Goal: Task Accomplishment & Management: Manage account settings

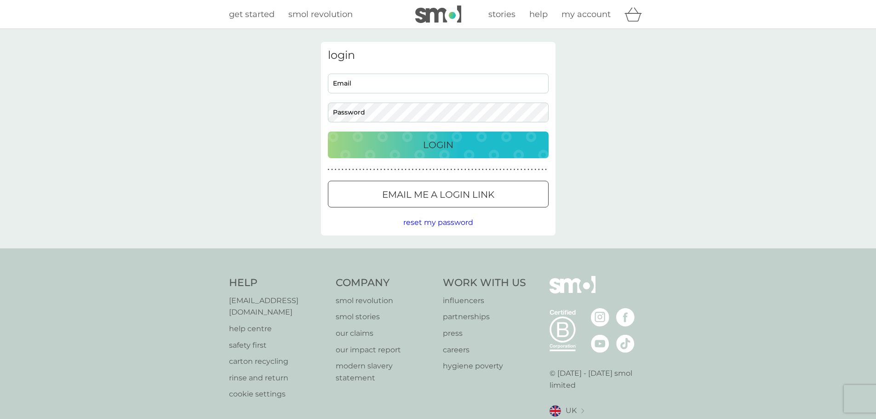
click at [395, 69] on div "login Email Password Login ● ● ● ● ● ● ● ● ● ● ● ● ● ● ● ● ● ● ● ● ● ● ● ● ● ● …" at bounding box center [438, 139] width 235 height 194
click at [395, 85] on input "Email" at bounding box center [438, 84] width 221 height 20
type input "[EMAIL_ADDRESS][DOMAIN_NAME]"
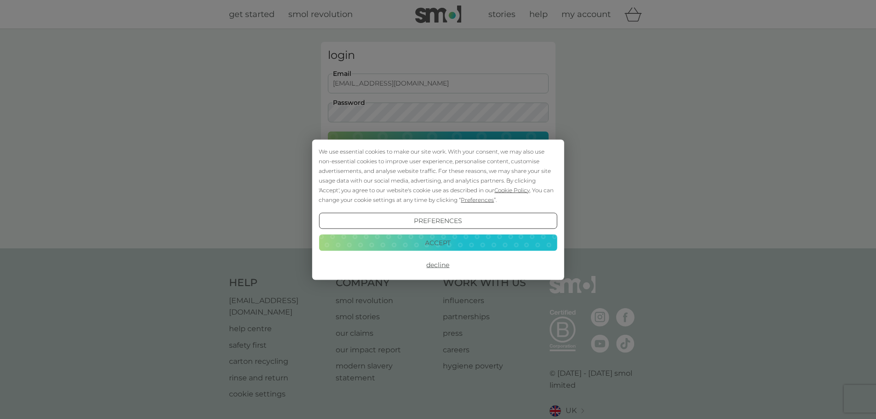
click at [438, 249] on button "Accept" at bounding box center [438, 243] width 238 height 17
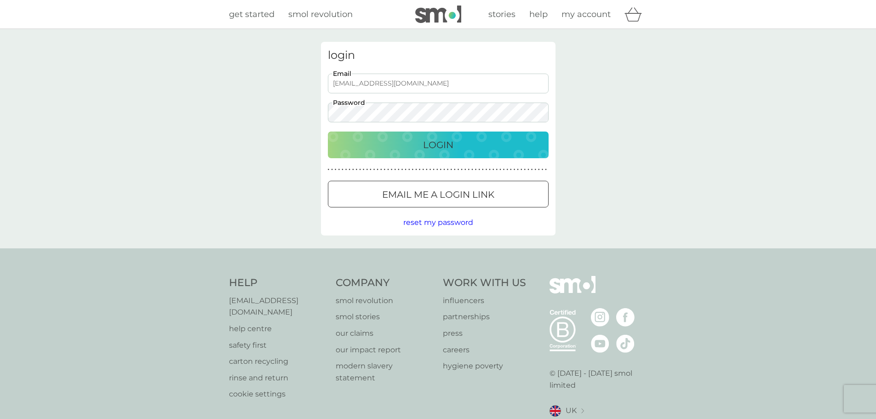
click at [328, 132] on button "Login" at bounding box center [438, 145] width 221 height 27
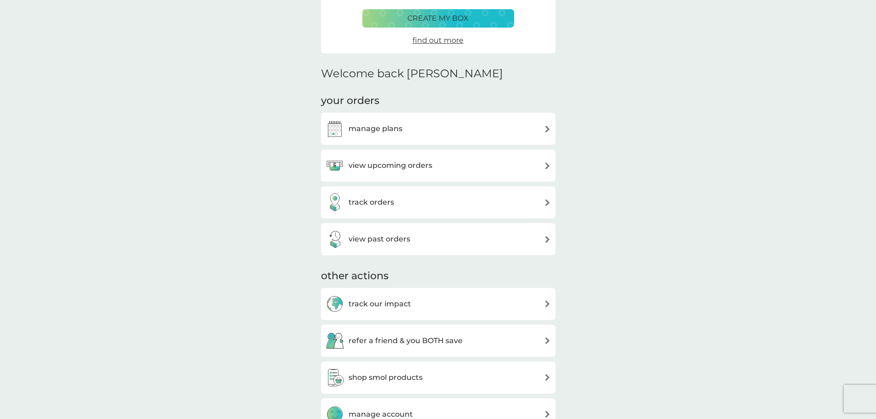
scroll to position [184, 0]
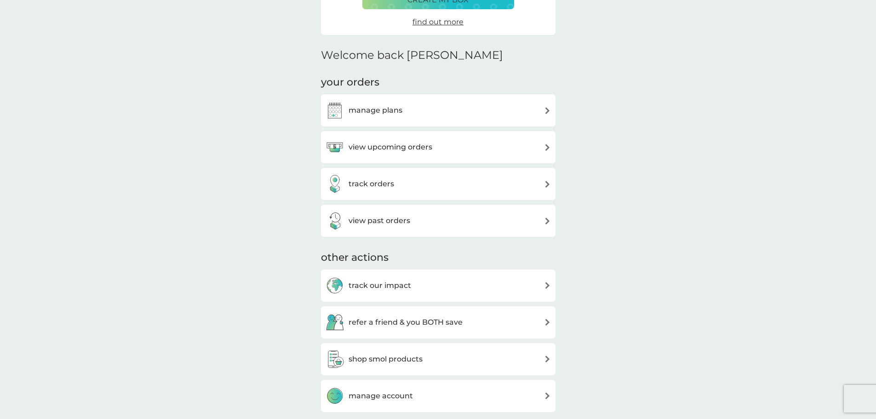
click at [555, 115] on div "manage plans" at bounding box center [438, 110] width 235 height 32
click at [542, 113] on div "manage plans" at bounding box center [438, 110] width 225 height 18
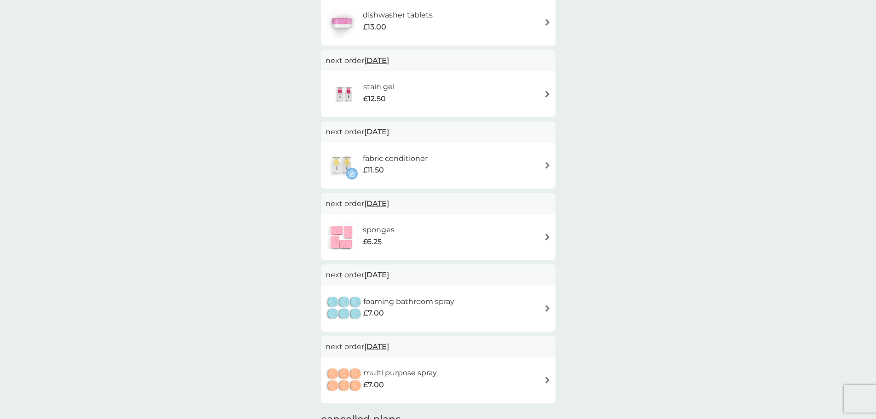
scroll to position [322, 0]
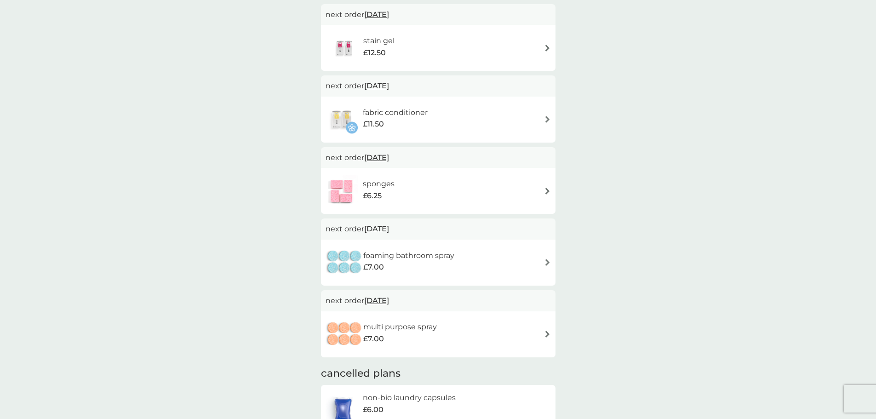
click at [551, 48] on div "stain gel £12.50" at bounding box center [438, 48] width 235 height 46
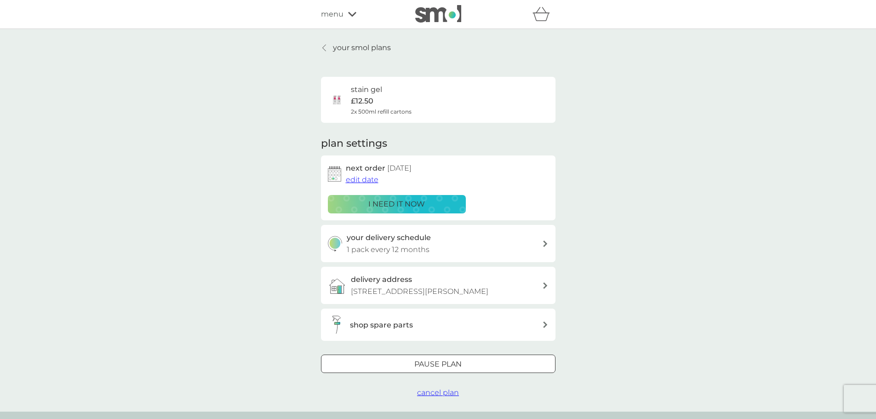
click at [438, 369] on div at bounding box center [438, 365] width 33 height 10
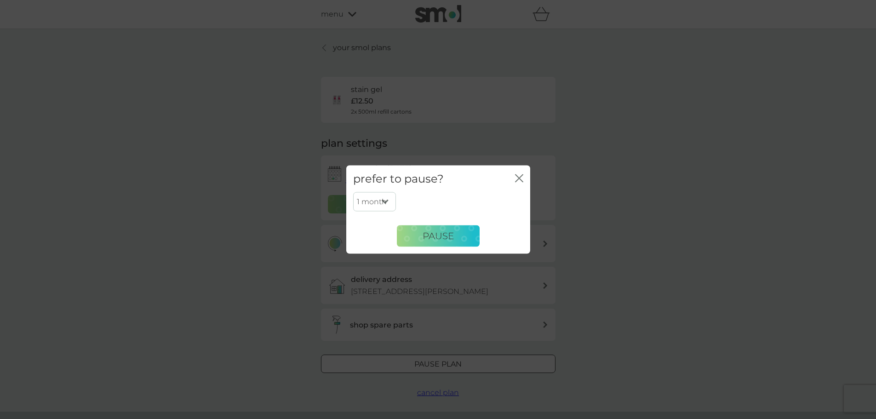
click at [385, 202] on select "1 month 2 months 3 months 4 months 5 months 6 months" at bounding box center [374, 201] width 43 height 19
select select "6"
click at [353, 192] on select "1 month 2 months 3 months 4 months 5 months 6 months" at bounding box center [374, 201] width 43 height 19
click at [430, 238] on span "Pause" at bounding box center [438, 235] width 31 height 11
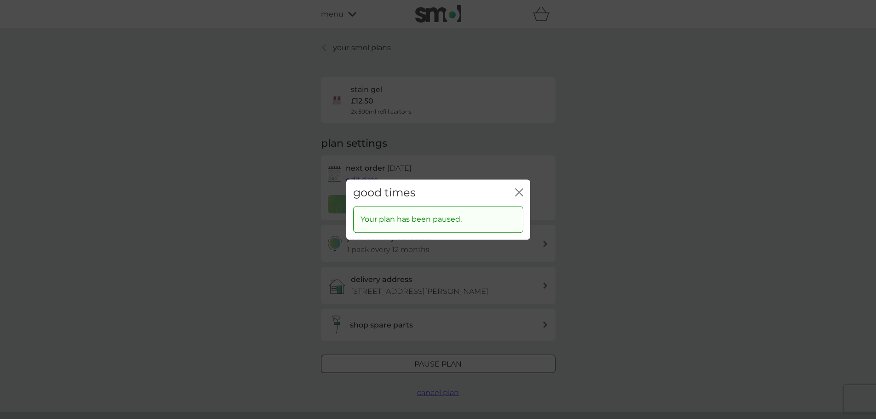
click at [606, 199] on div "good times close Your plan has been paused." at bounding box center [438, 209] width 876 height 419
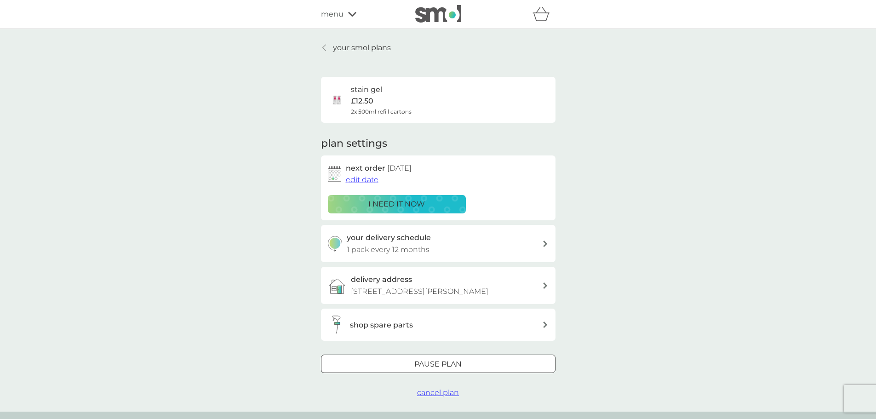
click at [328, 46] on div at bounding box center [325, 47] width 6 height 7
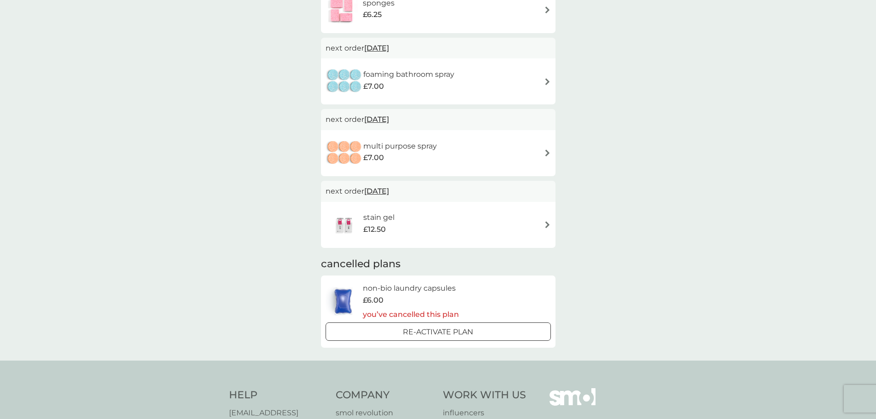
scroll to position [350, 0]
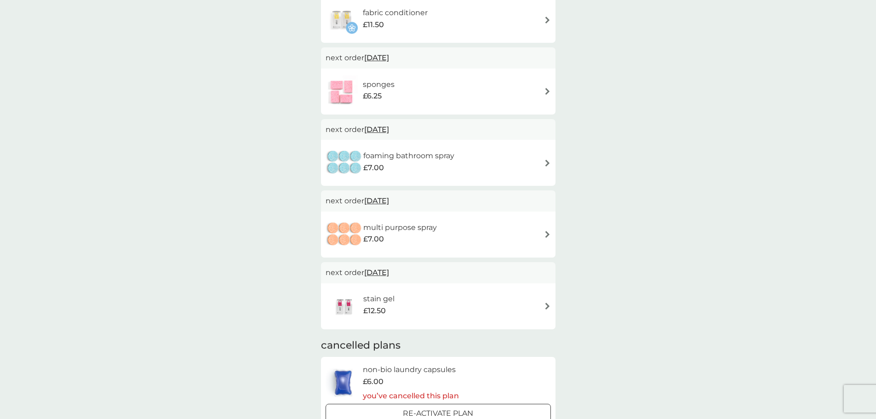
drag, startPoint x: 546, startPoint y: 230, endPoint x: 589, endPoint y: 219, distance: 44.3
click at [546, 231] on div "multi purpose spray £7.00" at bounding box center [438, 235] width 225 height 32
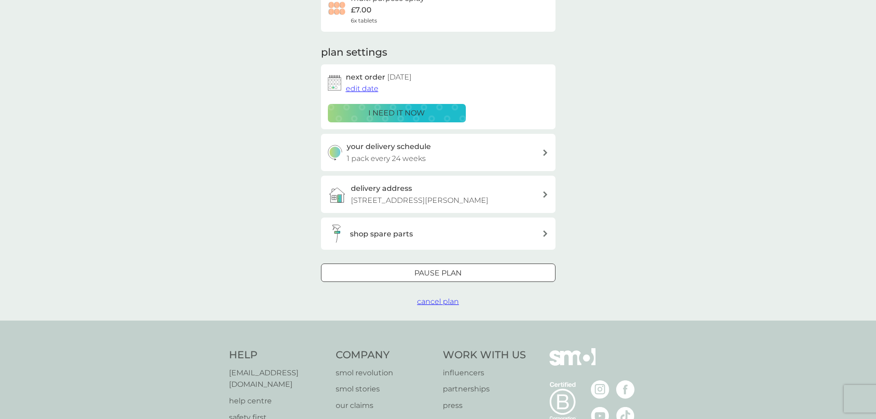
scroll to position [92, 0]
click at [405, 269] on div "Pause plan" at bounding box center [439, 272] width 234 height 12
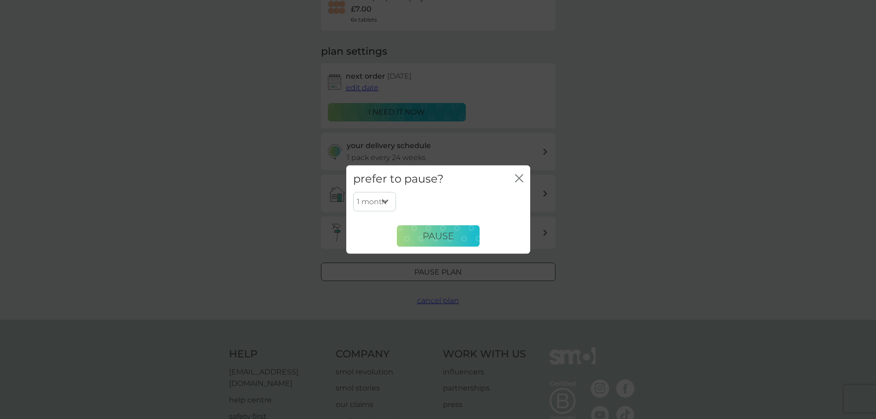
click at [391, 201] on select "1 month 2 months 3 months 4 months 5 months 6 months" at bounding box center [374, 201] width 43 height 19
click at [521, 176] on icon "close" at bounding box center [519, 178] width 8 height 8
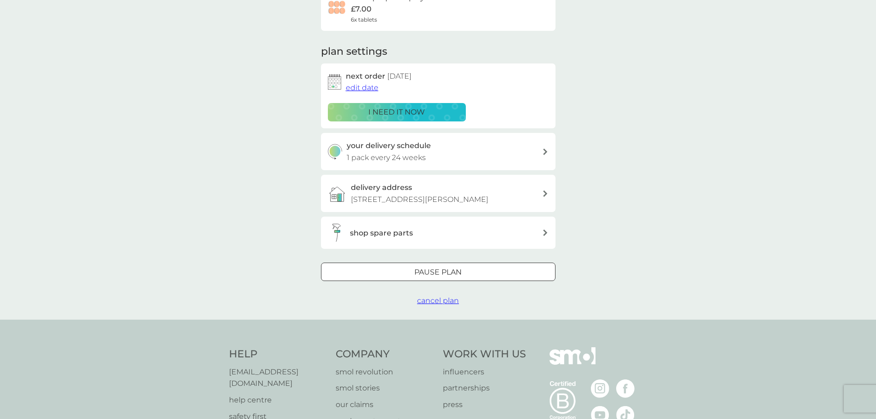
click at [443, 229] on div "shop spare parts" at bounding box center [446, 233] width 192 height 12
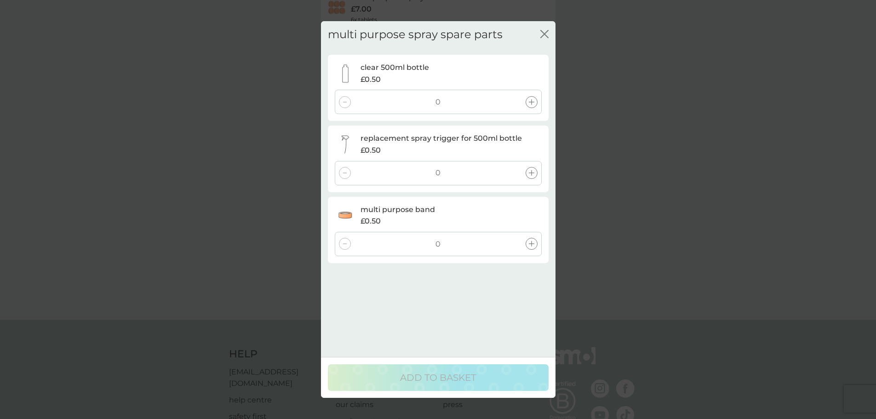
click at [544, 32] on icon "close" at bounding box center [545, 34] width 8 height 8
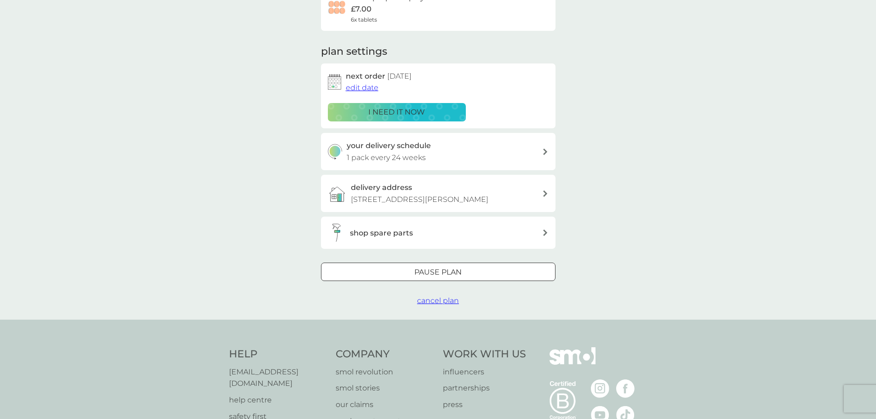
click at [473, 157] on div "your delivery schedule 1 pack every 24 weeks" at bounding box center [445, 151] width 196 height 23
select select "168"
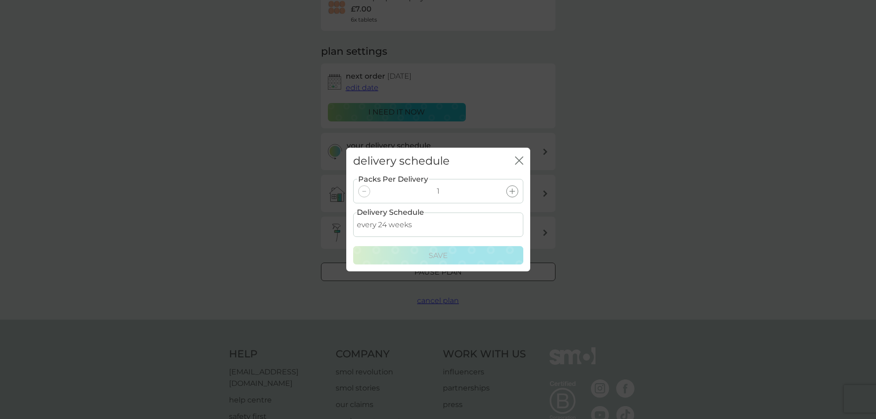
click at [647, 146] on div "delivery schedule close Packs Per Delivery 1 Delivery Schedule every 1 week eve…" at bounding box center [438, 209] width 876 height 419
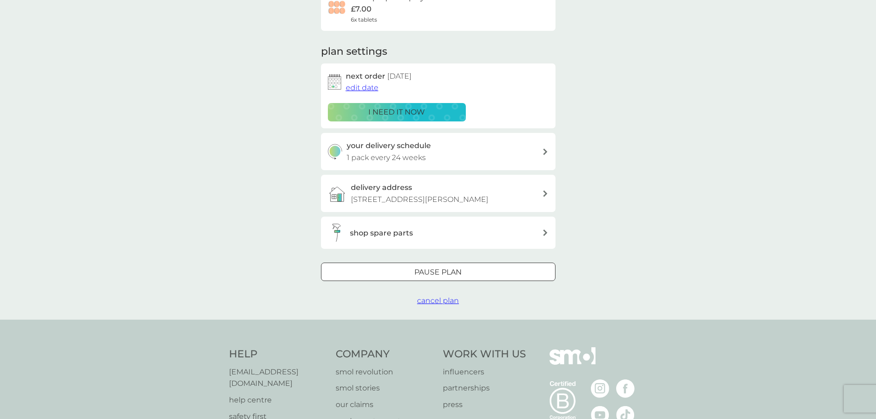
click at [430, 271] on div at bounding box center [427, 271] width 5 height 5
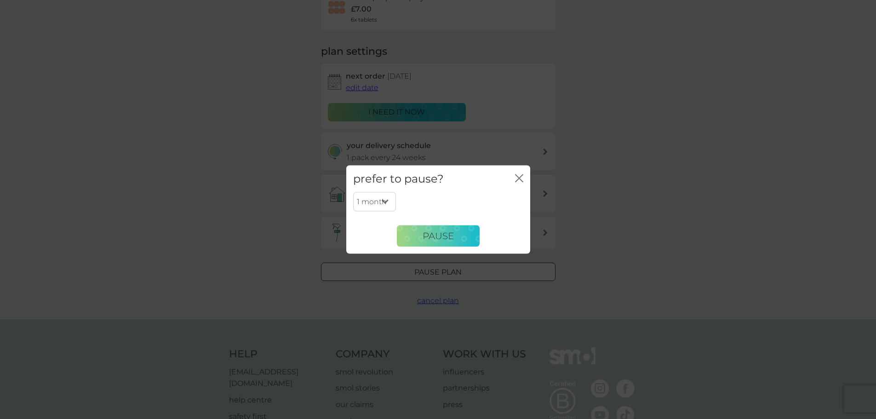
click at [391, 197] on select "1 month 2 months 3 months 4 months 5 months 6 months" at bounding box center [374, 201] width 43 height 19
select select "6"
click at [353, 192] on select "1 month 2 months 3 months 4 months 5 months 6 months" at bounding box center [374, 201] width 43 height 19
click at [428, 245] on button "Pause" at bounding box center [438, 236] width 83 height 22
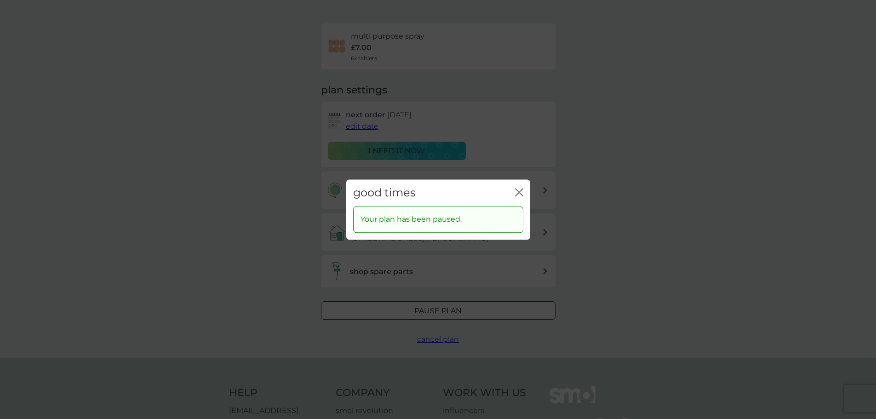
scroll to position [0, 0]
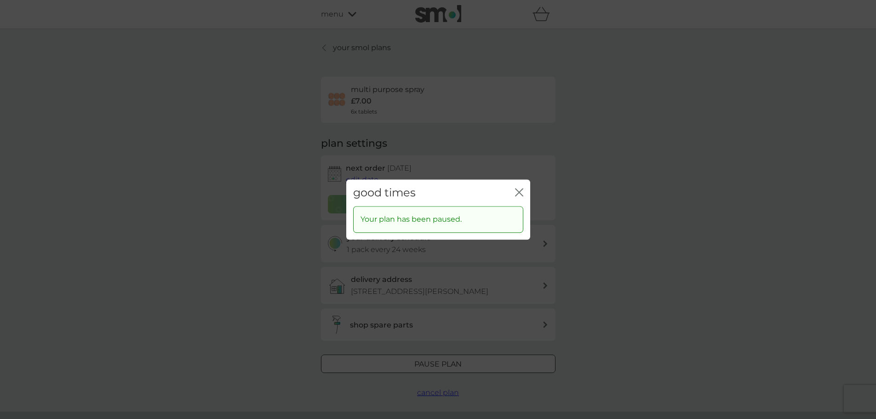
click at [599, 213] on div "good times close Your plan has been paused." at bounding box center [438, 209] width 876 height 419
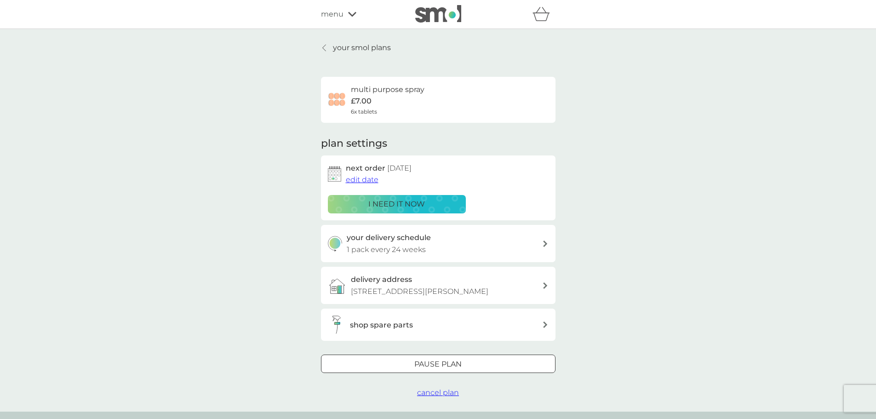
click at [334, 46] on p "your smol plans" at bounding box center [362, 48] width 58 height 12
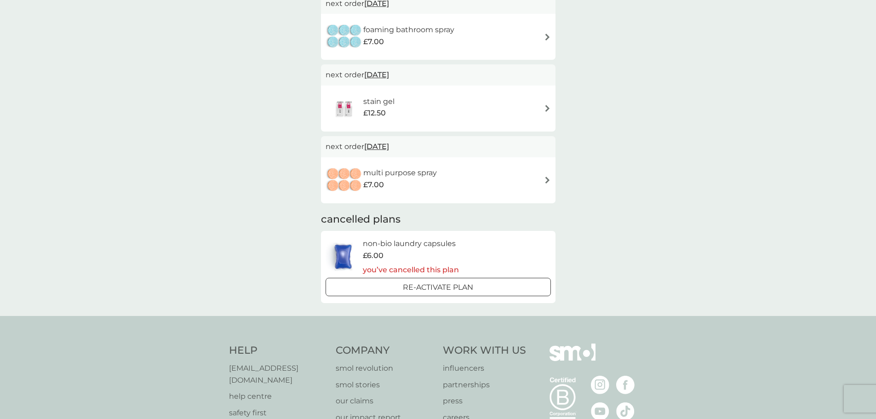
scroll to position [460, 0]
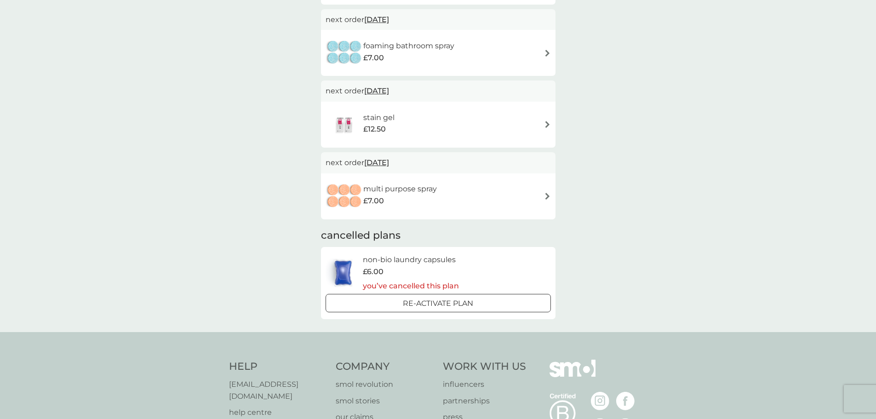
click at [532, 196] on div "multi purpose spray £7.00" at bounding box center [438, 196] width 225 height 32
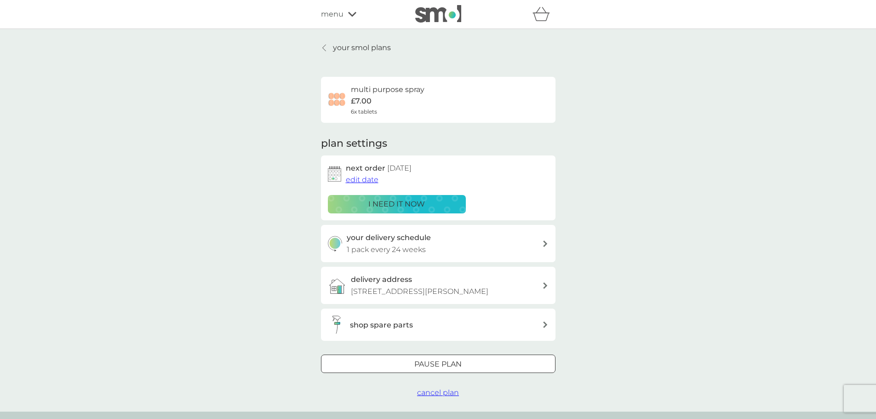
click at [323, 50] on icon at bounding box center [324, 47] width 4 height 7
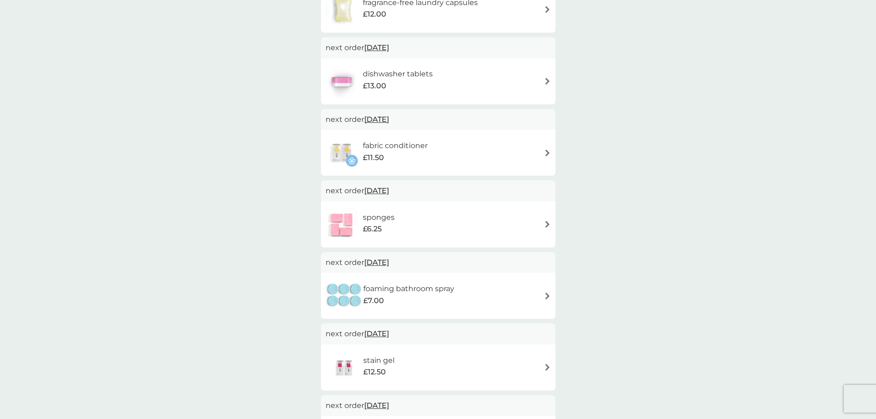
scroll to position [230, 0]
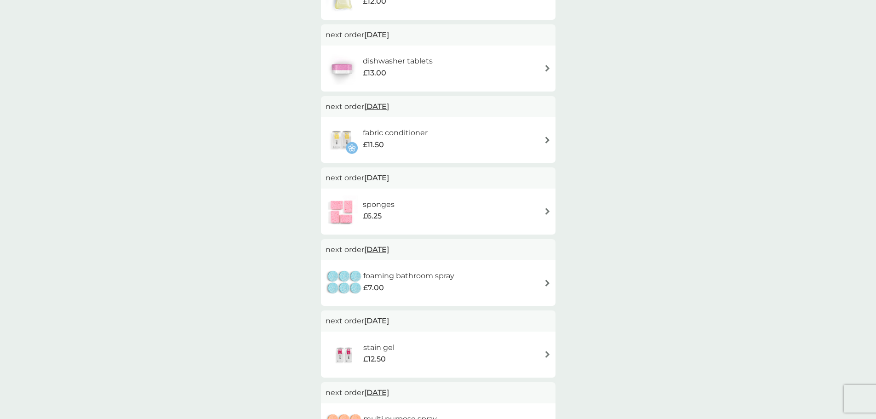
click at [534, 211] on div "sponges £6.25" at bounding box center [438, 212] width 225 height 32
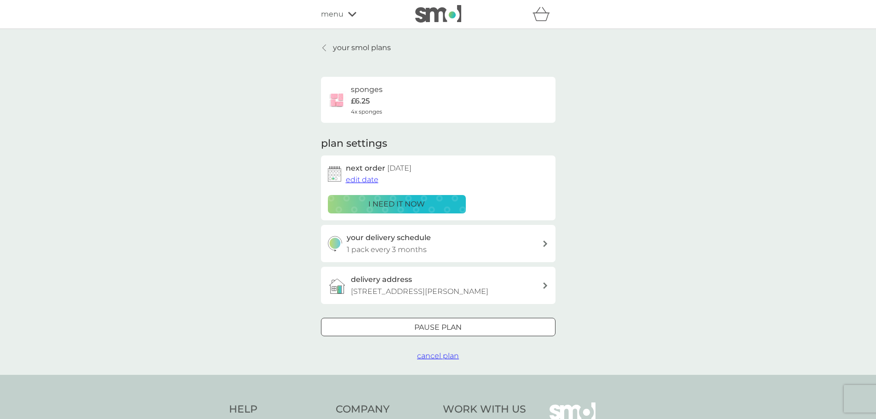
click at [455, 328] on p "Pause plan" at bounding box center [437, 328] width 47 height 12
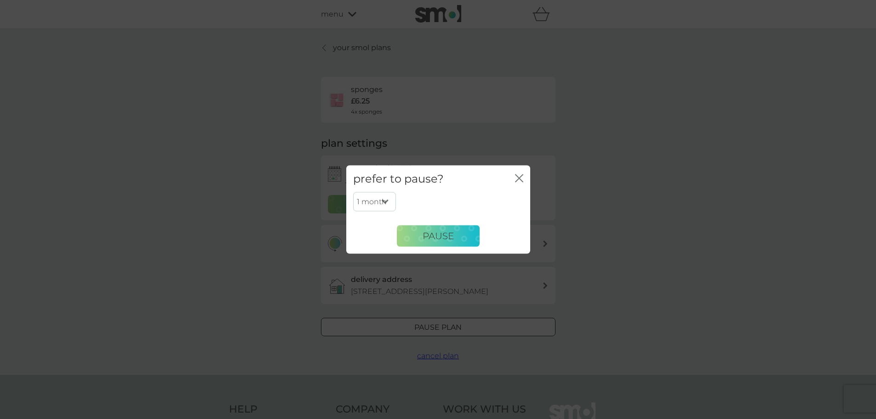
click at [377, 201] on select "1 month 2 months 3 months 4 months 5 months 6 months" at bounding box center [374, 201] width 43 height 19
select select "6"
click at [353, 192] on select "1 month 2 months 3 months 4 months 5 months 6 months" at bounding box center [374, 201] width 43 height 19
click at [519, 176] on icon "close" at bounding box center [519, 178] width 8 height 8
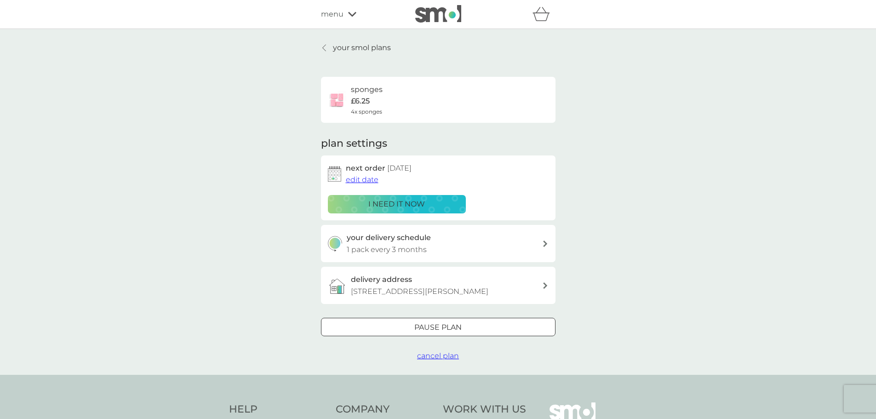
click at [438, 356] on span "cancel plan" at bounding box center [438, 355] width 42 height 9
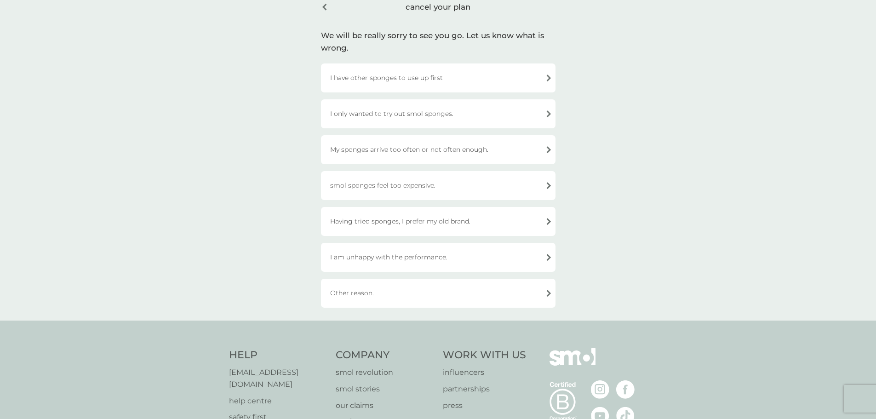
scroll to position [46, 0]
click at [501, 76] on div "I have other sponges to use up first" at bounding box center [438, 77] width 235 height 29
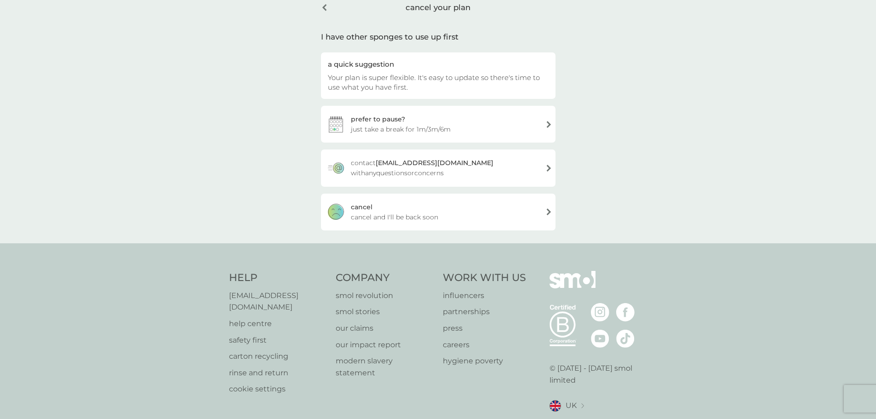
click at [494, 215] on div "cancel cancel and I'll be back soon" at bounding box center [438, 212] width 235 height 37
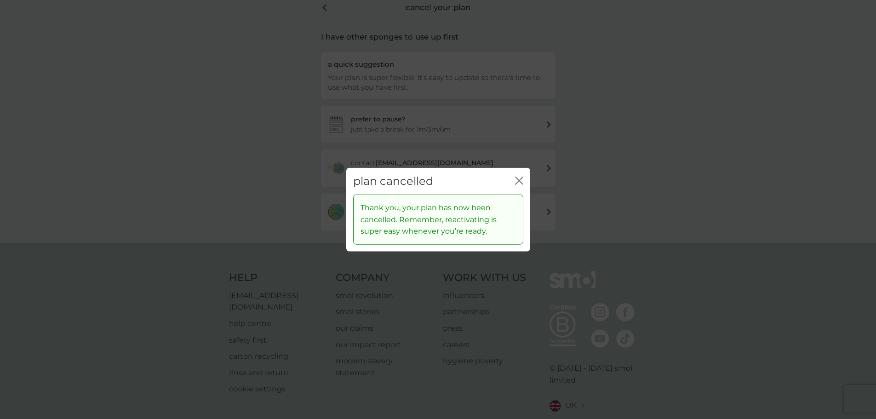
click at [518, 184] on icon "close" at bounding box center [519, 180] width 8 height 8
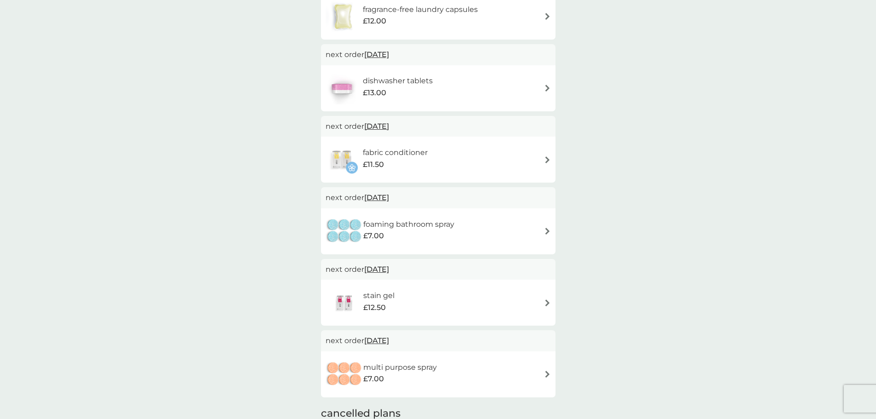
scroll to position [184, 0]
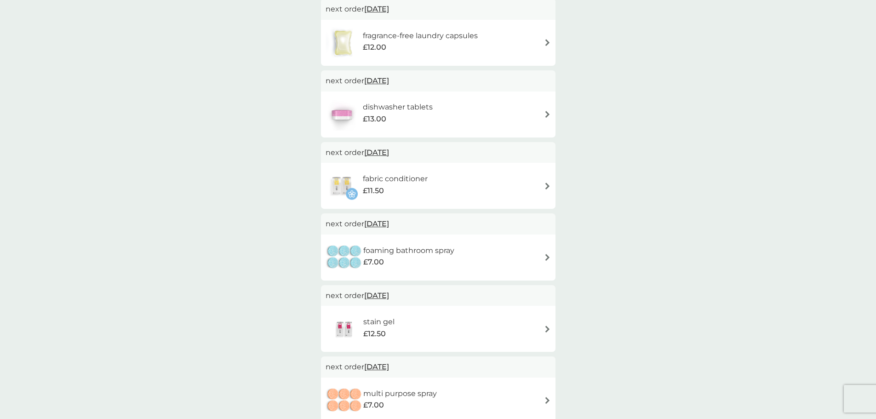
click at [545, 253] on div "foaming bathroom spray £7.00" at bounding box center [438, 258] width 225 height 32
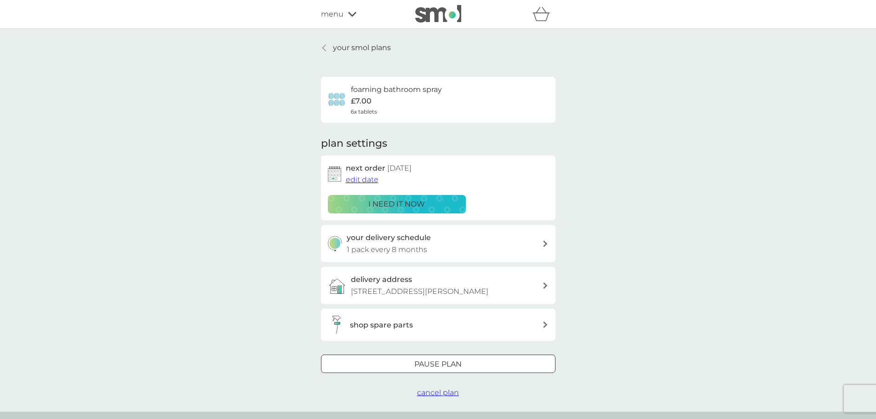
click at [412, 361] on div "Pause plan" at bounding box center [439, 364] width 234 height 12
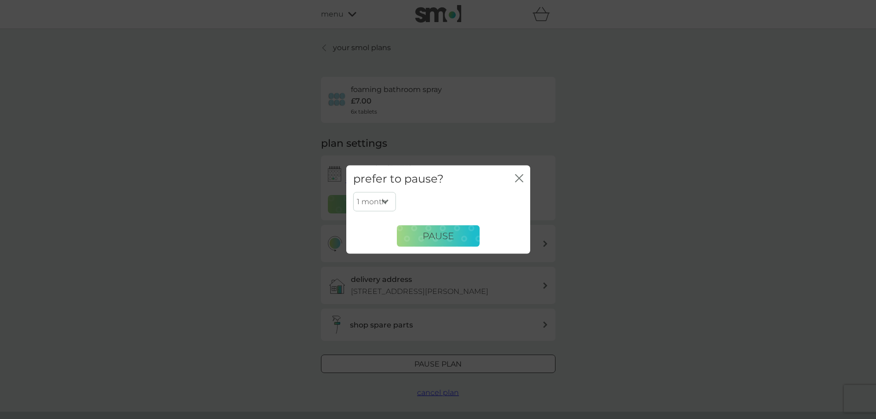
click at [387, 201] on select "1 month 2 months 3 months 4 months 5 months 6 months" at bounding box center [374, 201] width 43 height 19
select select "6"
click at [353, 192] on select "1 month 2 months 3 months 4 months 5 months 6 months" at bounding box center [374, 201] width 43 height 19
click at [436, 236] on span "Pause" at bounding box center [438, 235] width 31 height 11
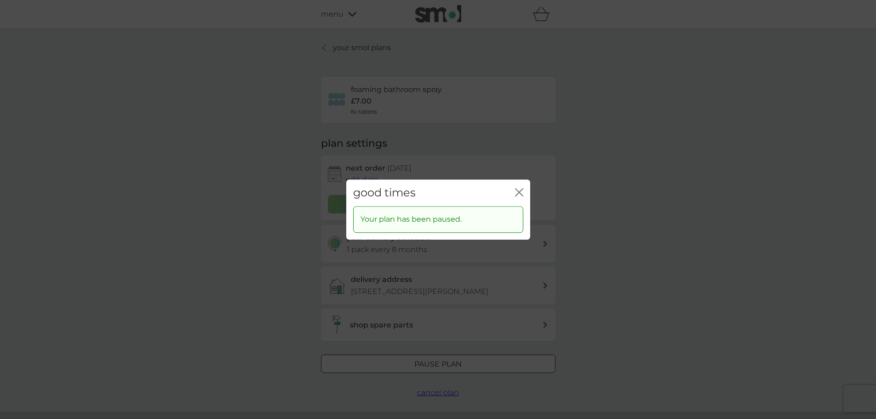
click at [518, 190] on icon "close" at bounding box center [518, 192] width 4 height 7
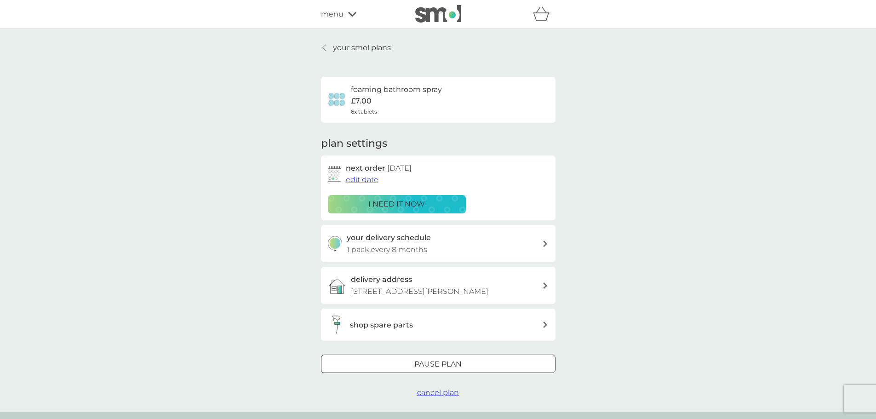
click at [328, 49] on link "your smol plans" at bounding box center [356, 48] width 70 height 12
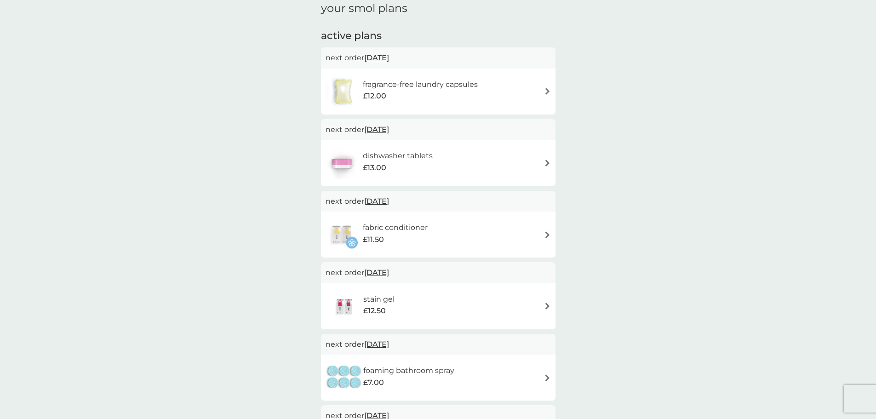
scroll to position [92, 0]
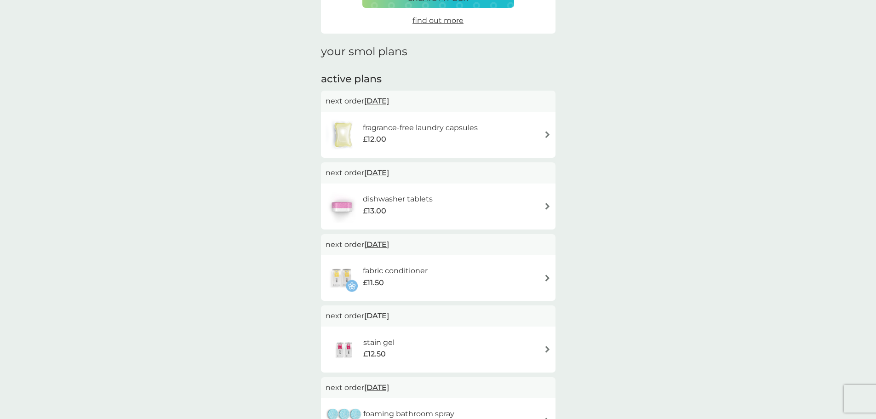
click at [544, 198] on div "dishwasher tablets £13.00" at bounding box center [438, 206] width 225 height 32
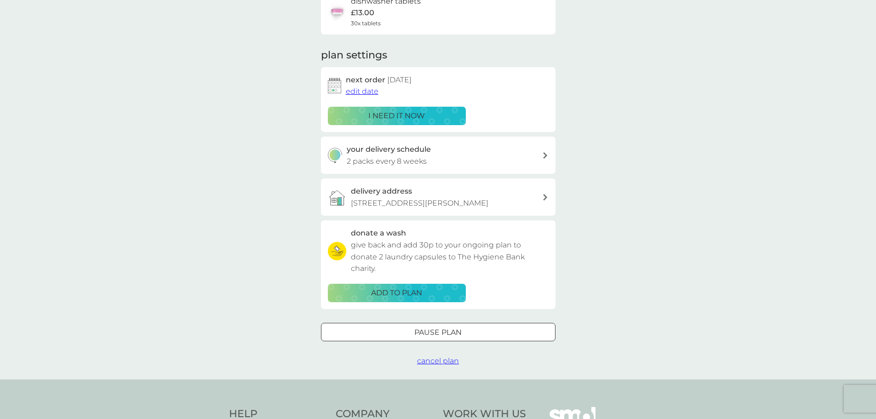
scroll to position [92, 0]
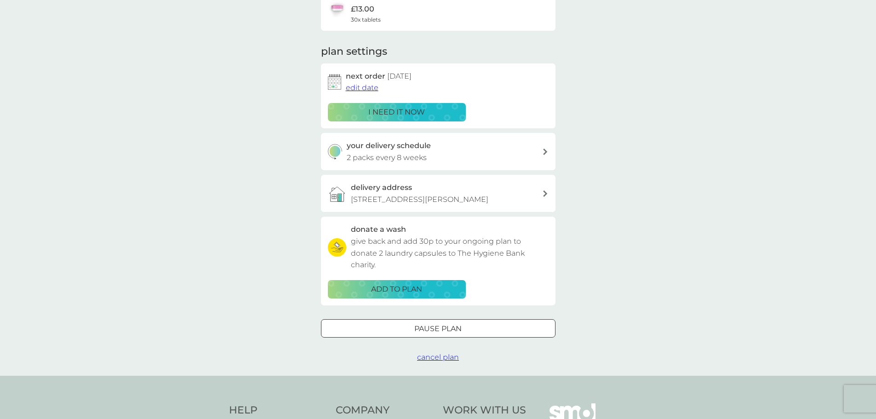
click at [473, 156] on div "your delivery schedule 2 packs every 8 weeks" at bounding box center [445, 151] width 196 height 23
select select "56"
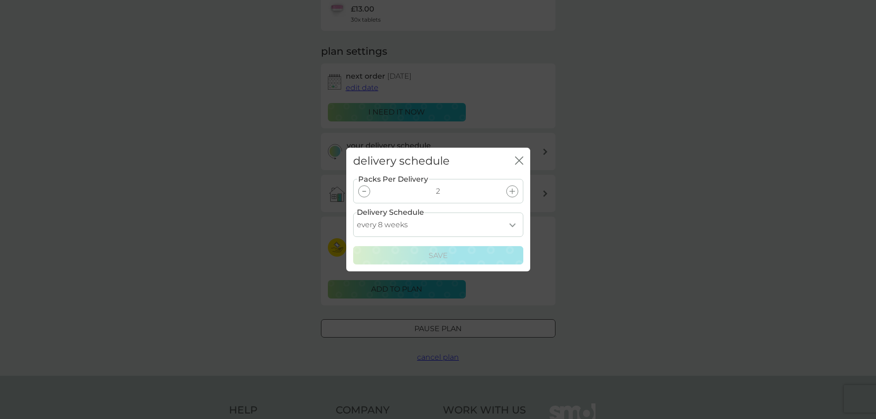
click at [412, 228] on select "every 1 week every 2 weeks every 3 weeks every 4 weeks every 5 weeks every 6 we…" at bounding box center [438, 225] width 170 height 24
click at [645, 174] on div "delivery schedule close Packs Per Delivery 2 Delivery Schedule every 1 week eve…" at bounding box center [438, 209] width 876 height 419
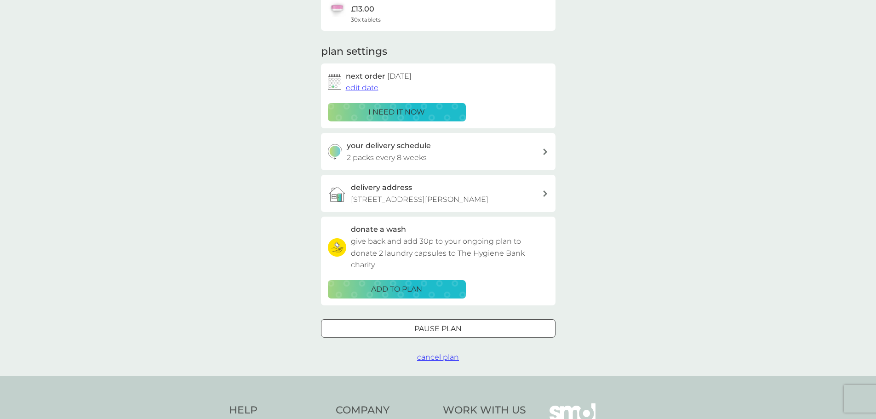
click at [429, 329] on div at bounding box center [438, 329] width 33 height 10
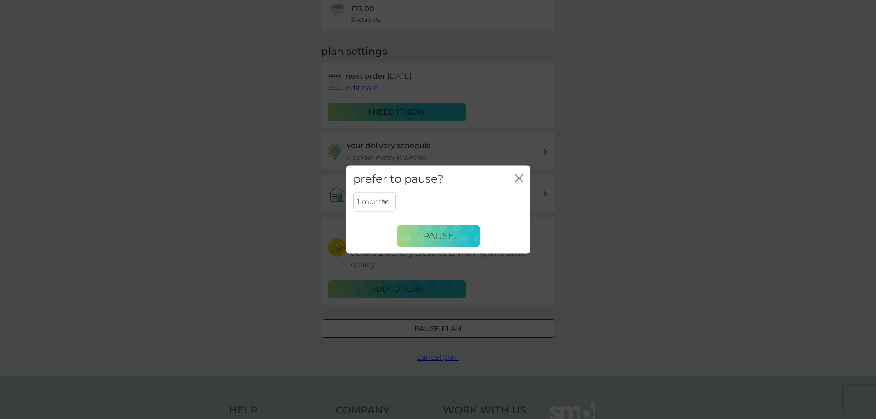
click at [379, 208] on select "1 month 2 months 3 months 4 months 5 months 6 months" at bounding box center [374, 201] width 43 height 19
select select "2"
click at [353, 192] on select "1 month 2 months 3 months 4 months 5 months 6 months" at bounding box center [374, 201] width 43 height 19
click at [434, 235] on span "Pause" at bounding box center [438, 235] width 31 height 11
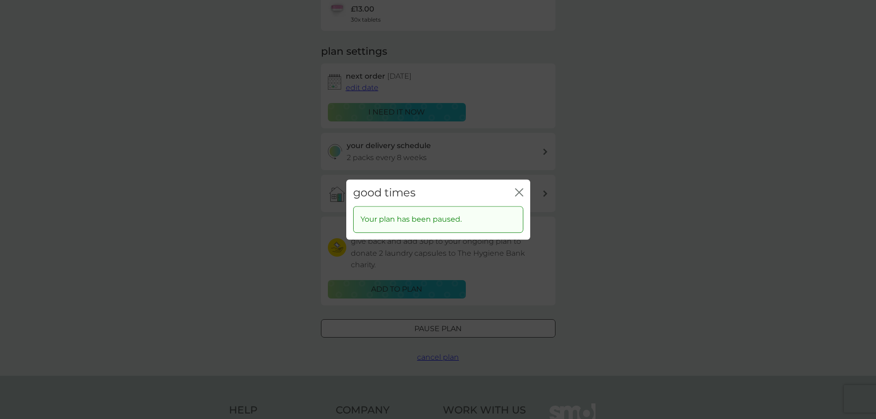
click at [646, 224] on div "good times close Your plan has been paused." at bounding box center [438, 209] width 876 height 419
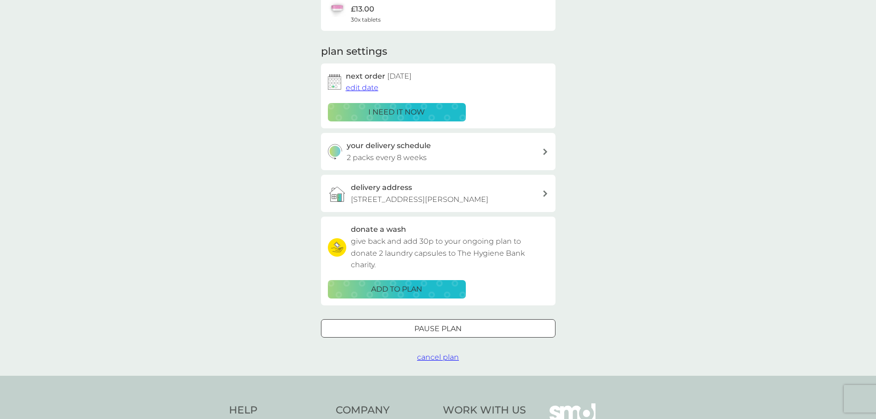
scroll to position [0, 0]
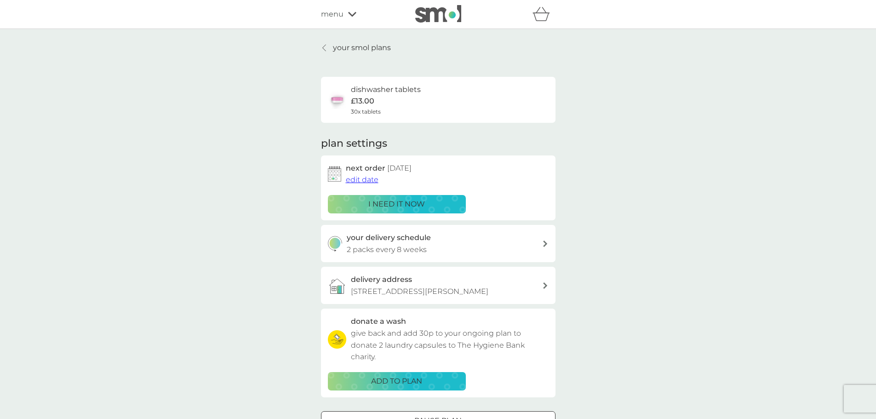
click at [325, 45] on icon at bounding box center [323, 48] width 3 height 6
